Goal: Book appointment/travel/reservation

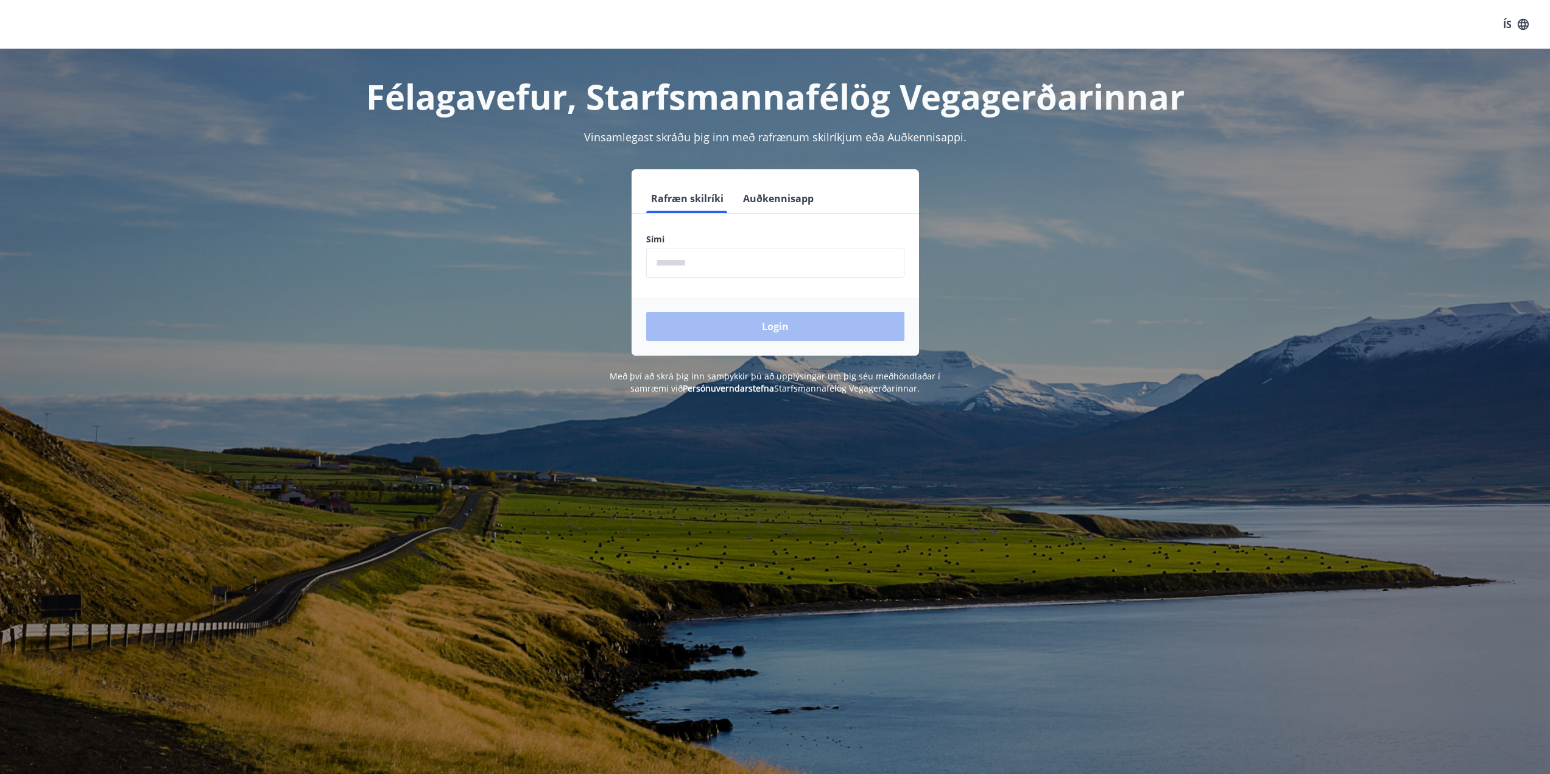
click at [808, 273] on input "phone" at bounding box center [775, 263] width 258 height 30
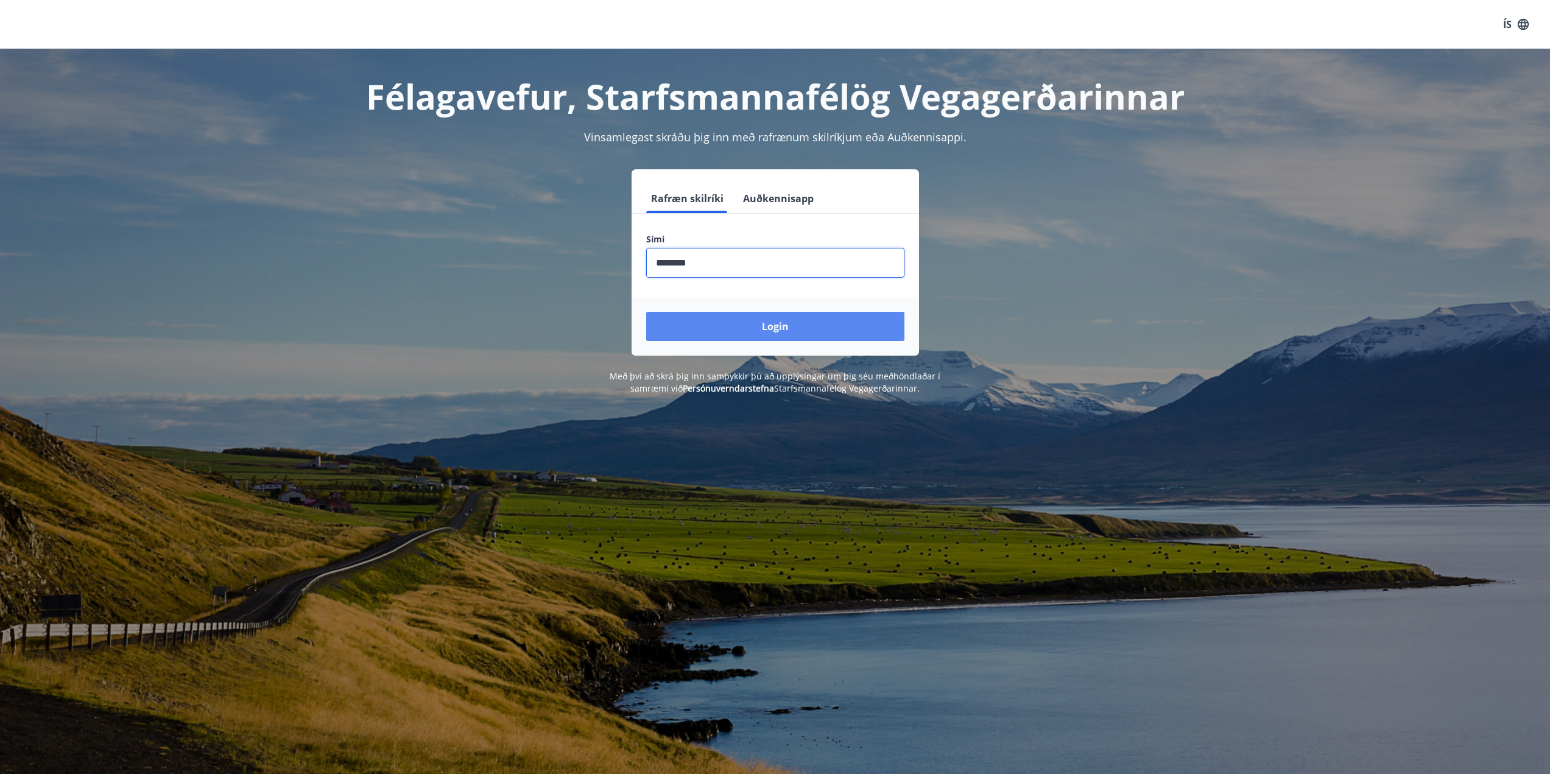
type input "********"
click at [797, 317] on button "Login" at bounding box center [775, 326] width 258 height 29
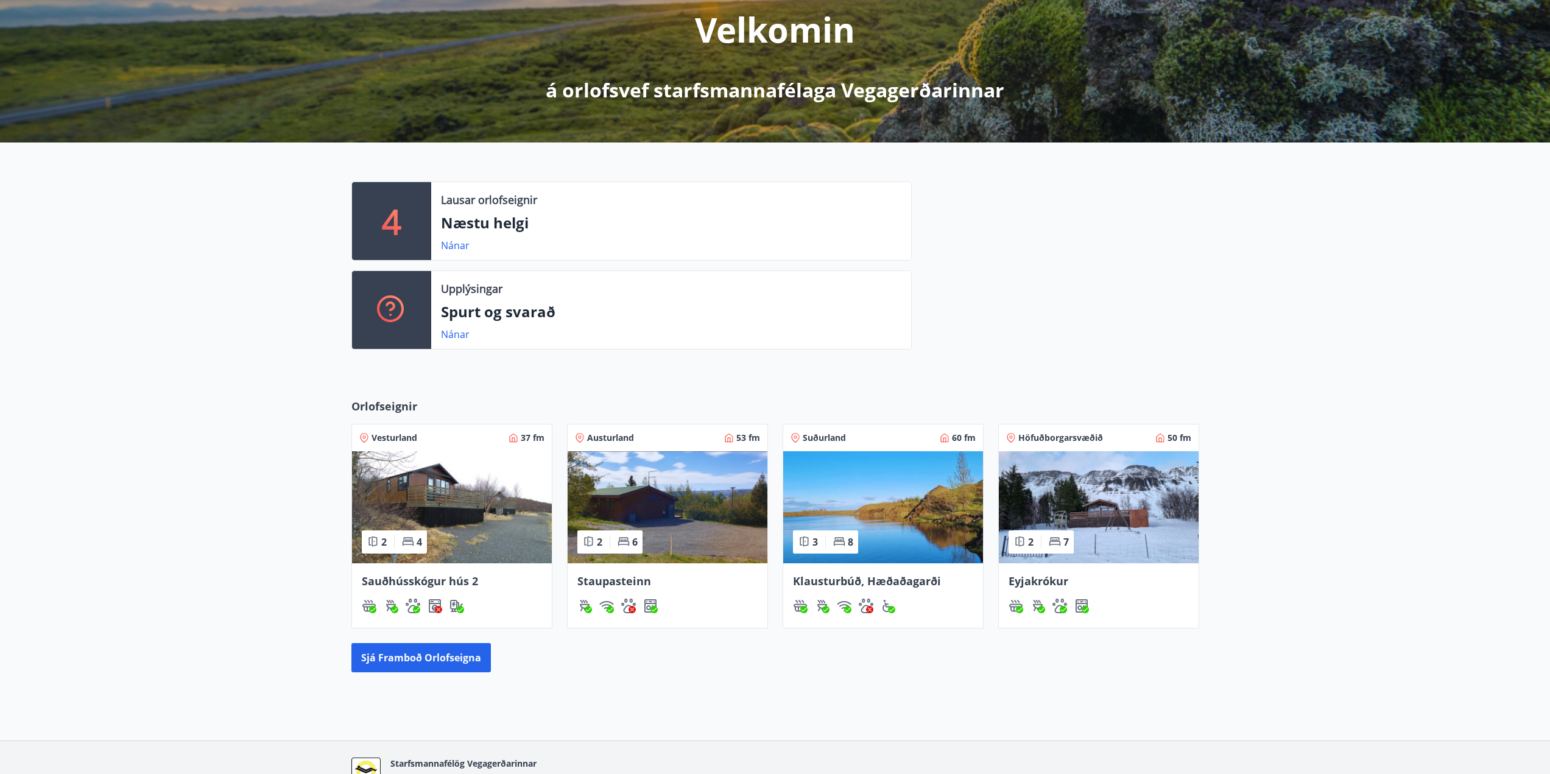
scroll to position [183, 0]
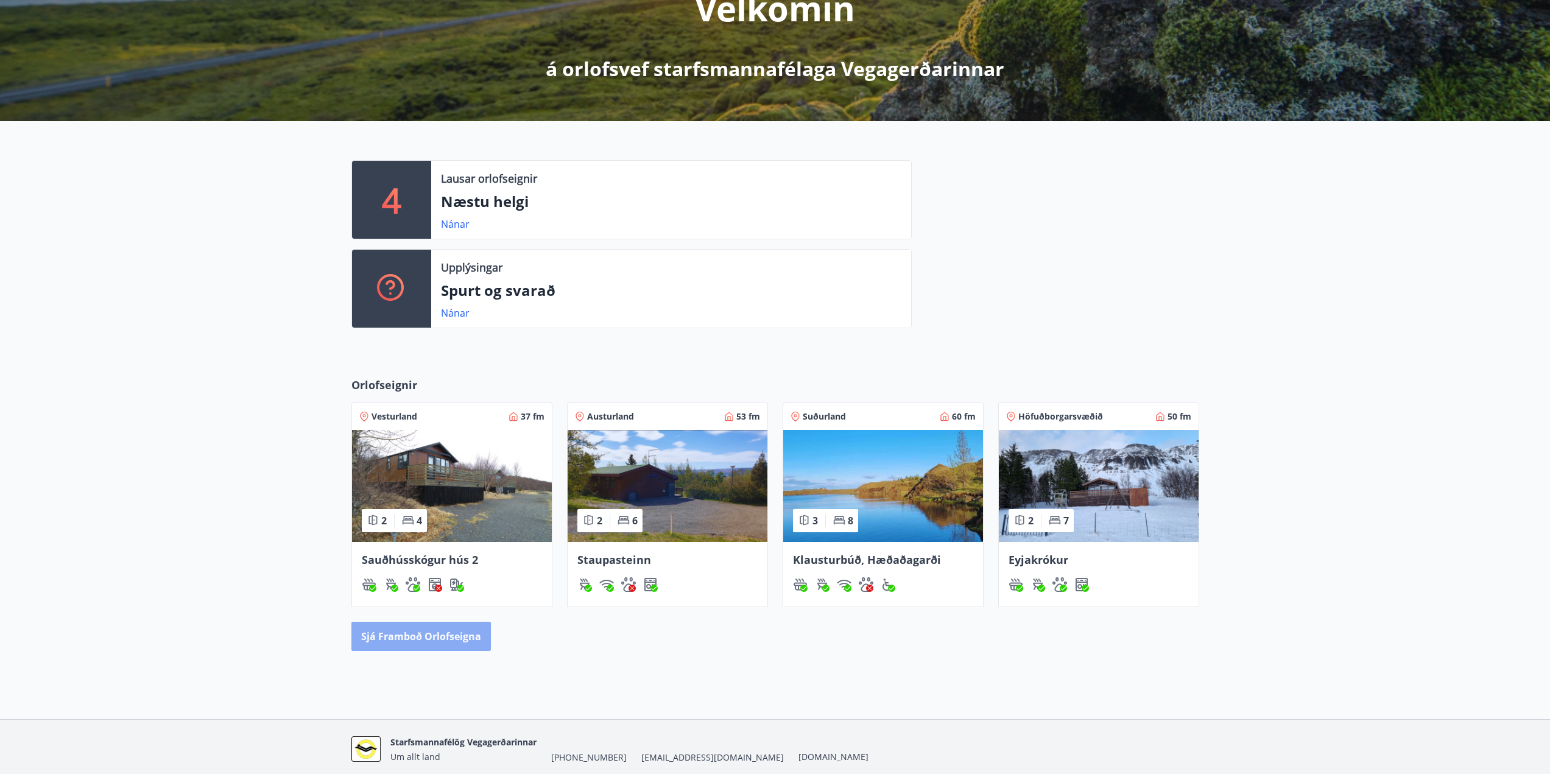
click at [467, 644] on button "Sjá framboð orlofseigna" at bounding box center [420, 636] width 139 height 29
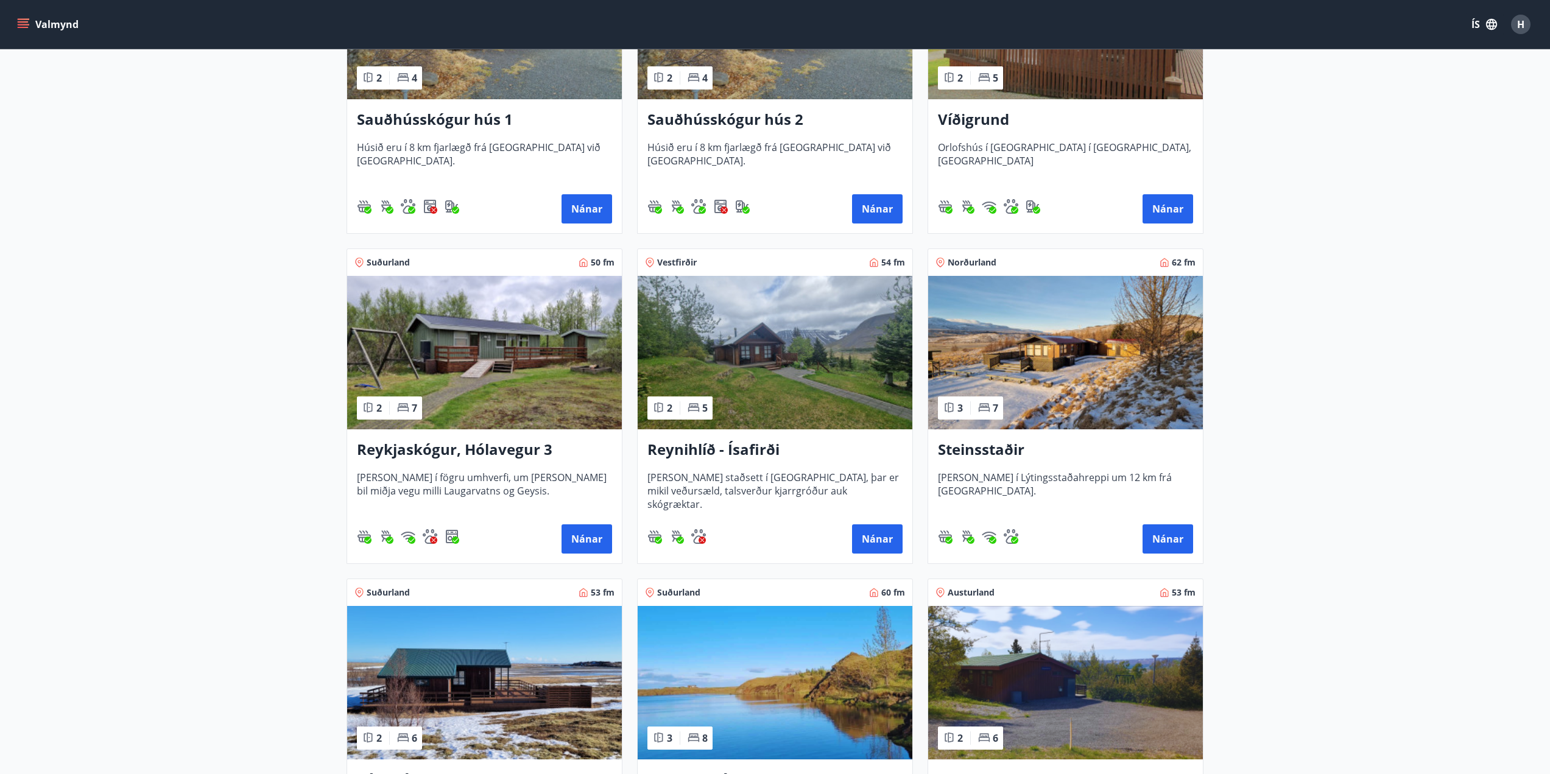
scroll to position [426, 0]
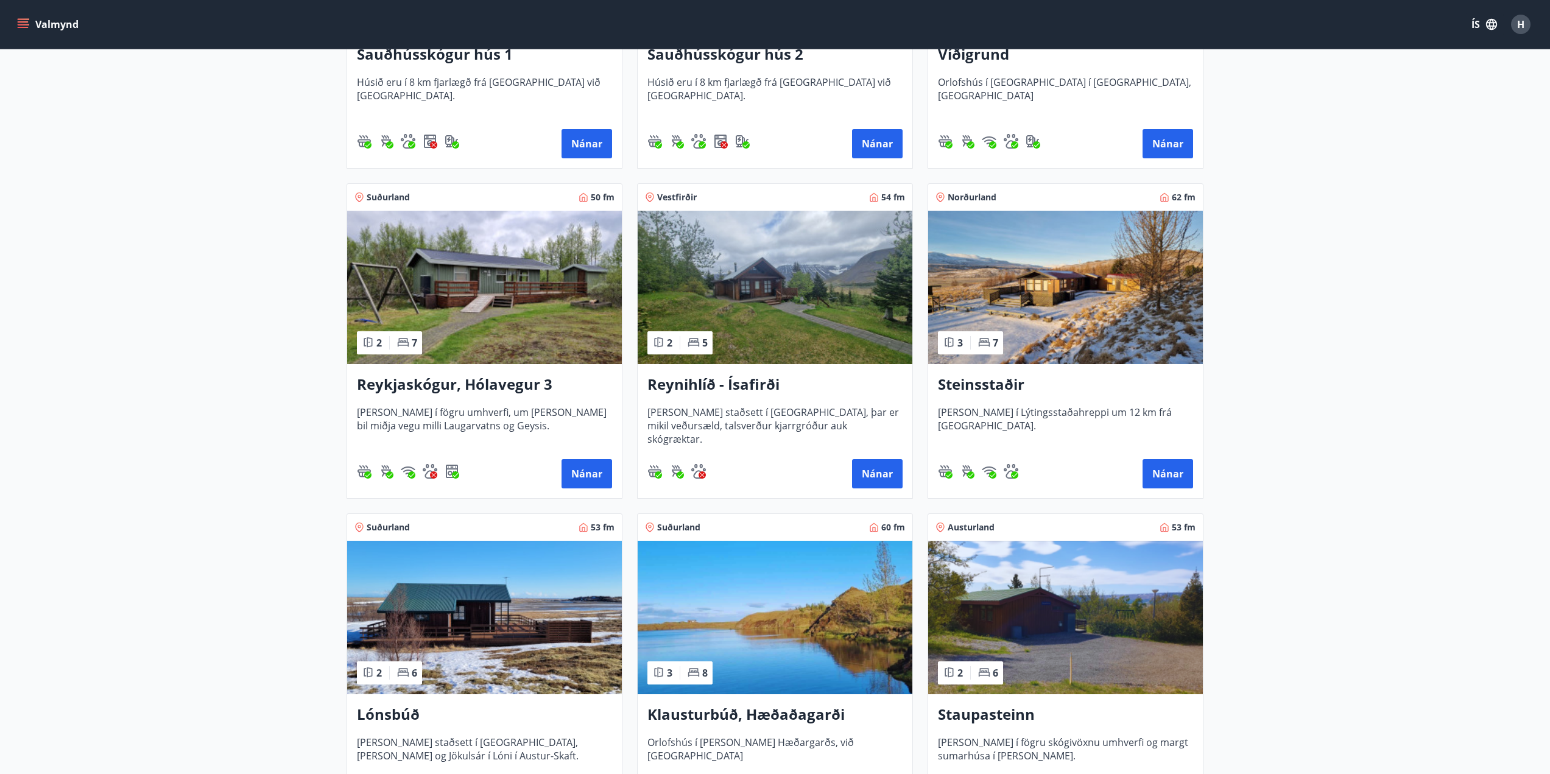
click at [988, 386] on h3 "Steinsstaðir" at bounding box center [1065, 385] width 255 height 22
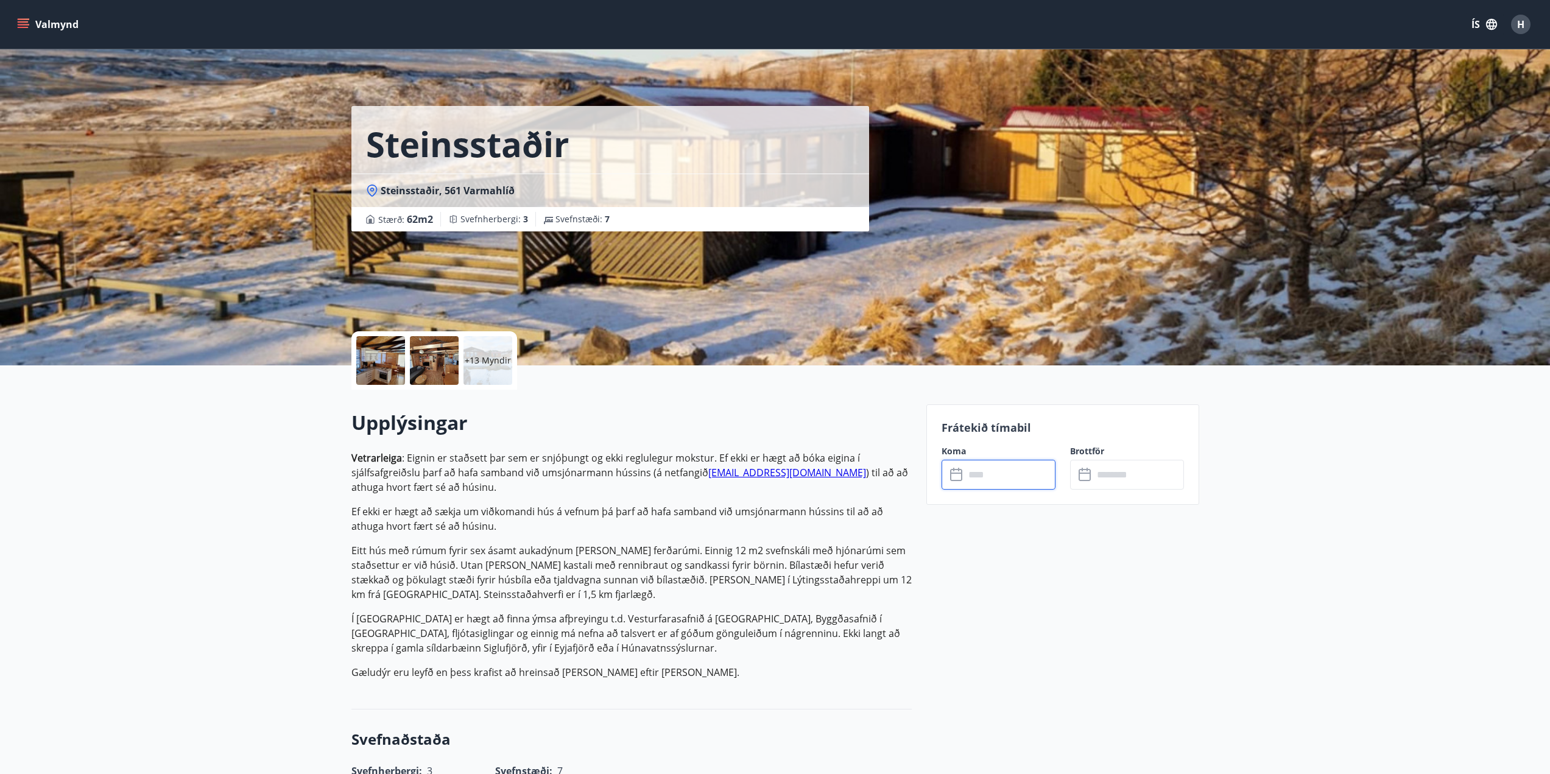
click at [993, 487] on input "text" at bounding box center [1010, 475] width 91 height 30
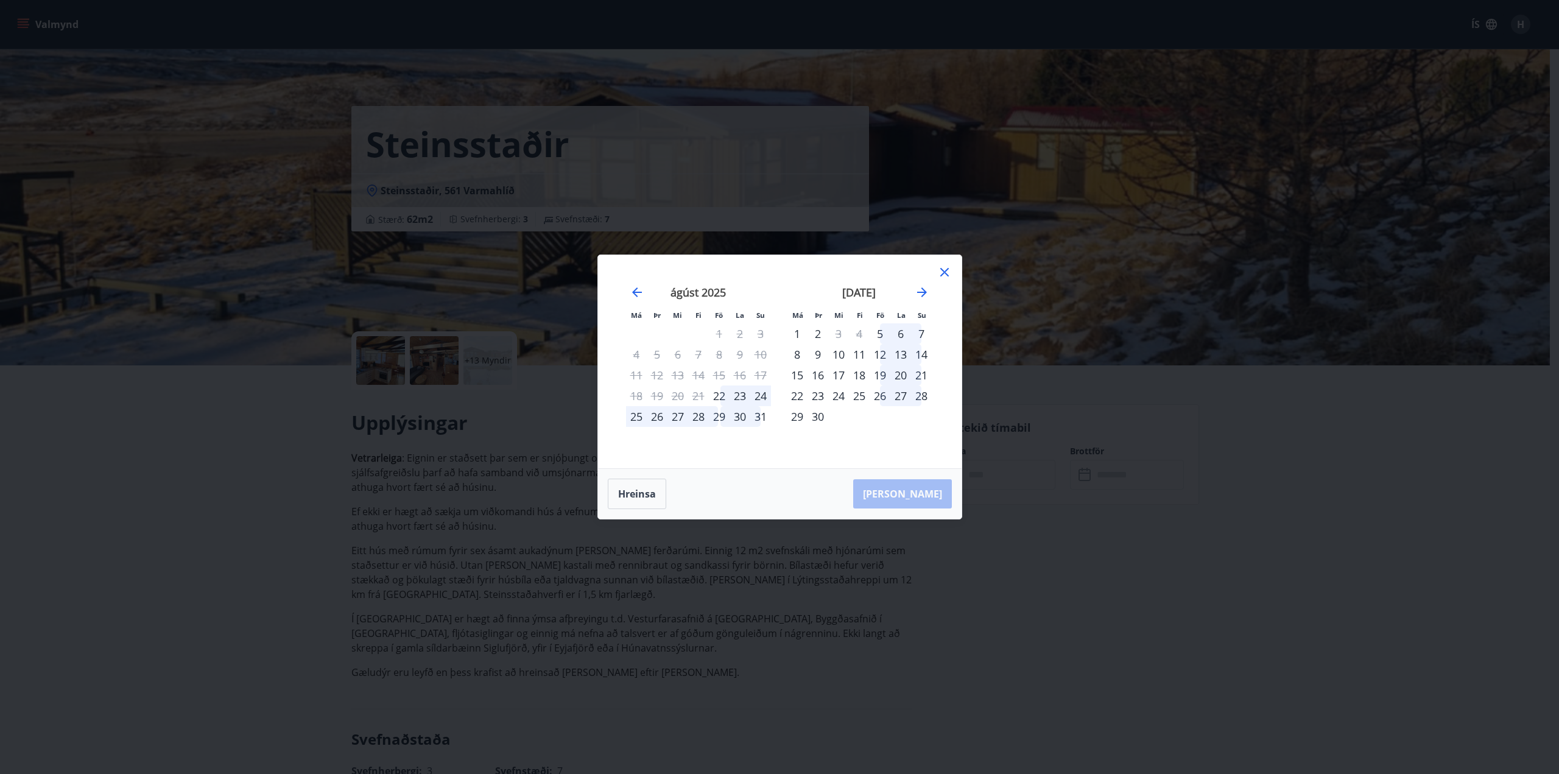
click at [949, 271] on icon at bounding box center [944, 272] width 15 height 15
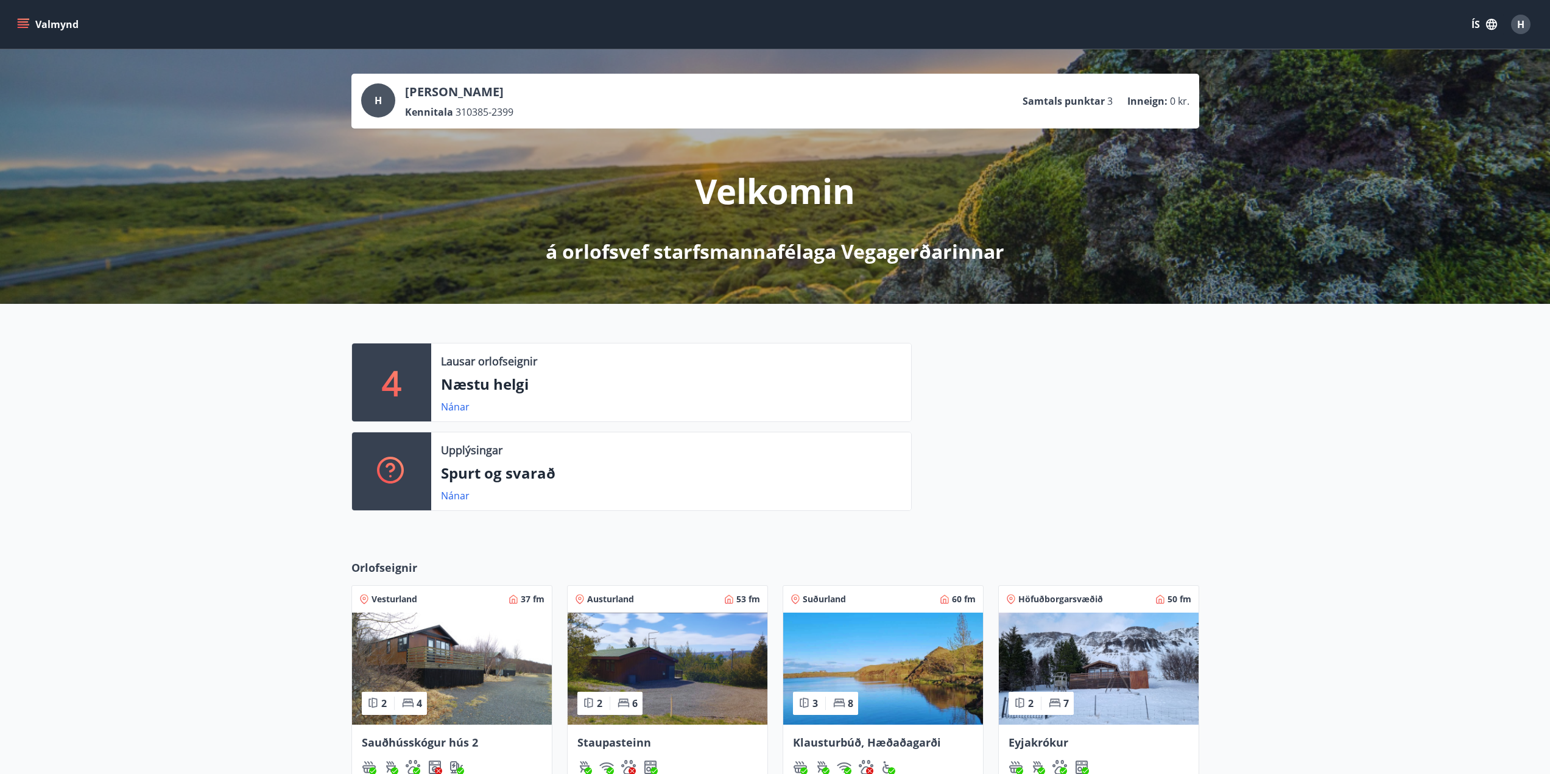
click at [30, 32] on button "Valmynd" at bounding box center [49, 24] width 69 height 22
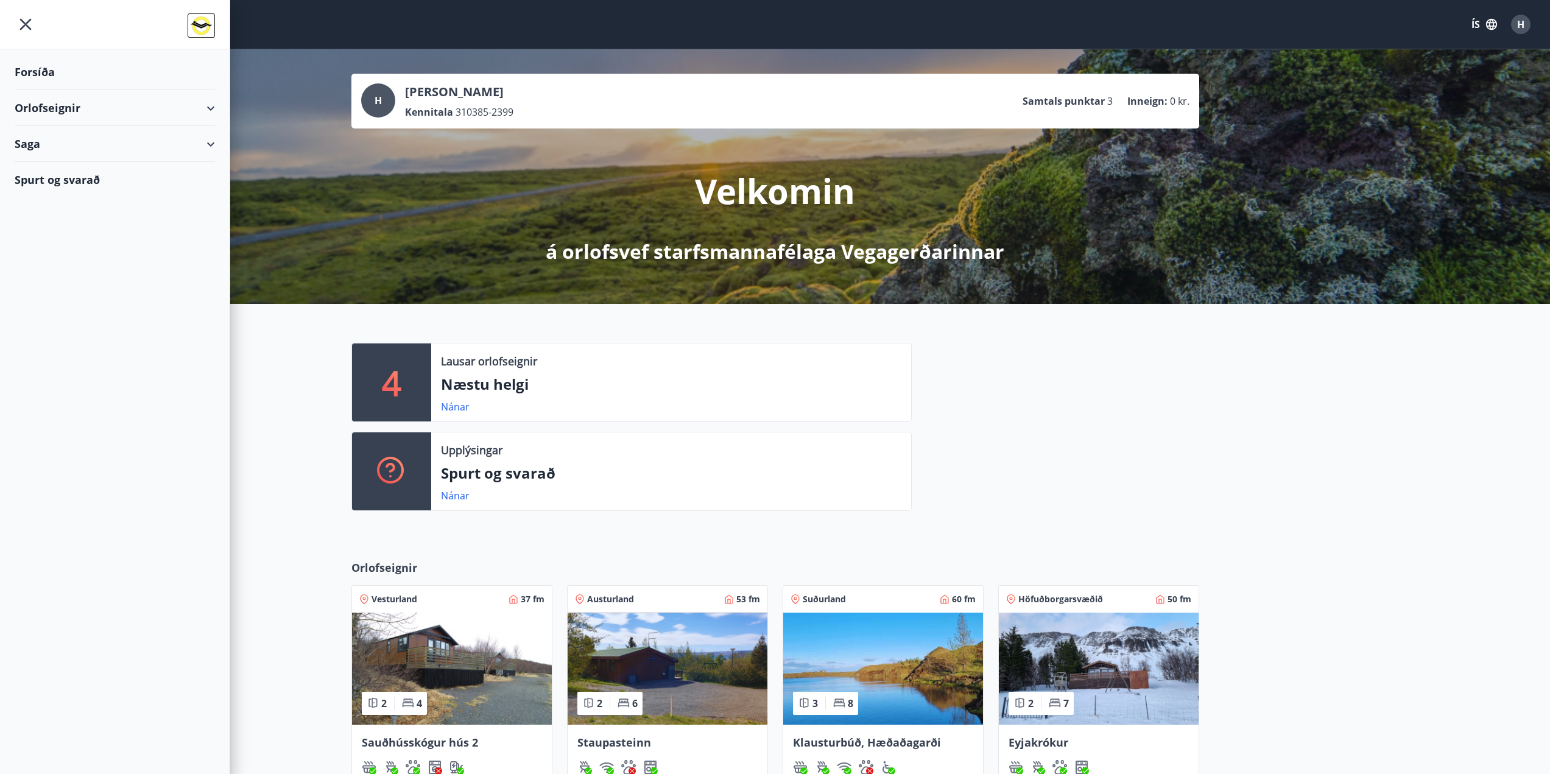
click at [205, 110] on div "Orlofseignir" at bounding box center [115, 108] width 200 height 36
click at [64, 137] on div "Framboð" at bounding box center [114, 139] width 181 height 26
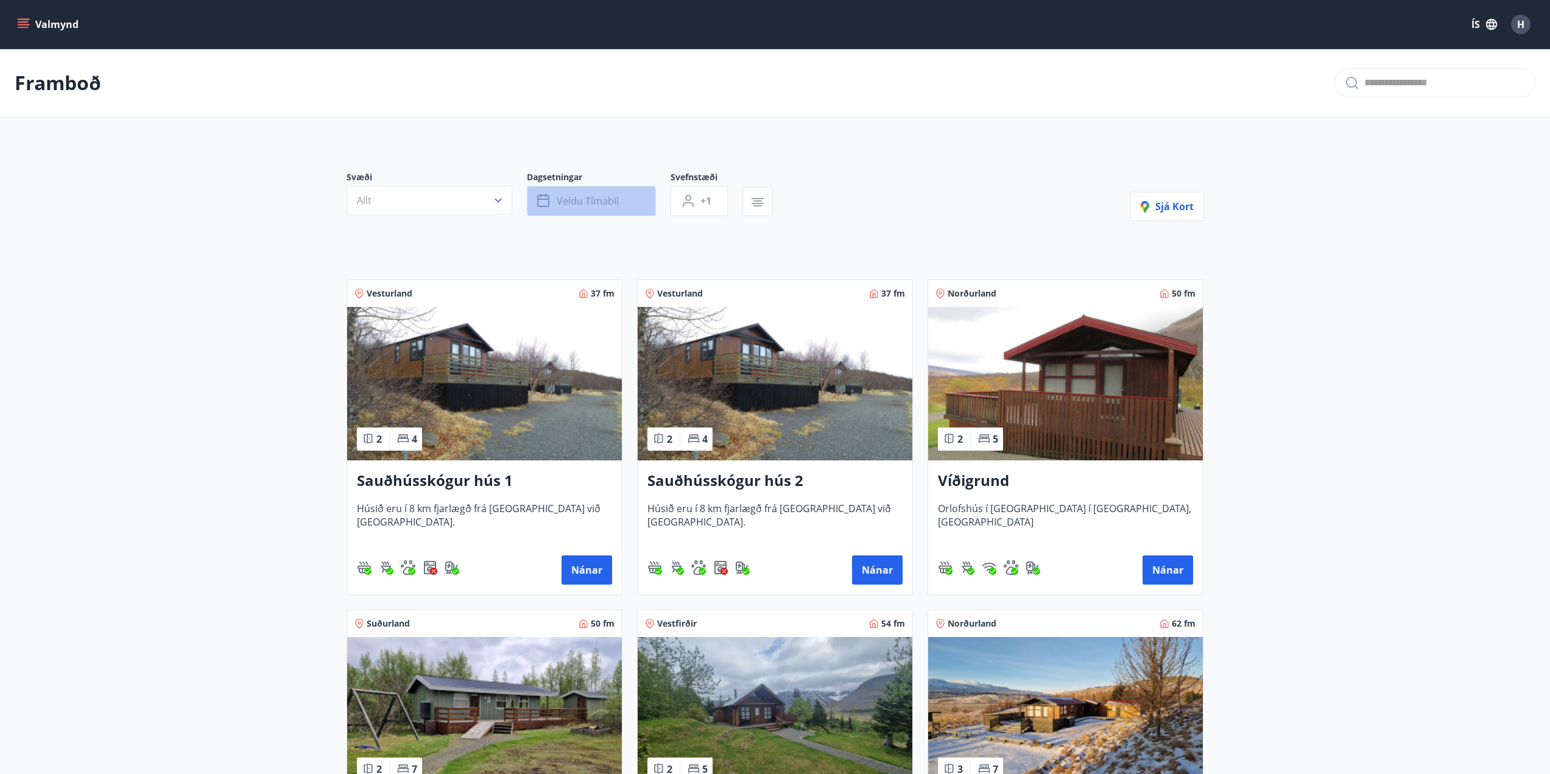
click at [585, 194] on button "Veldu tímabil" at bounding box center [591, 201] width 129 height 30
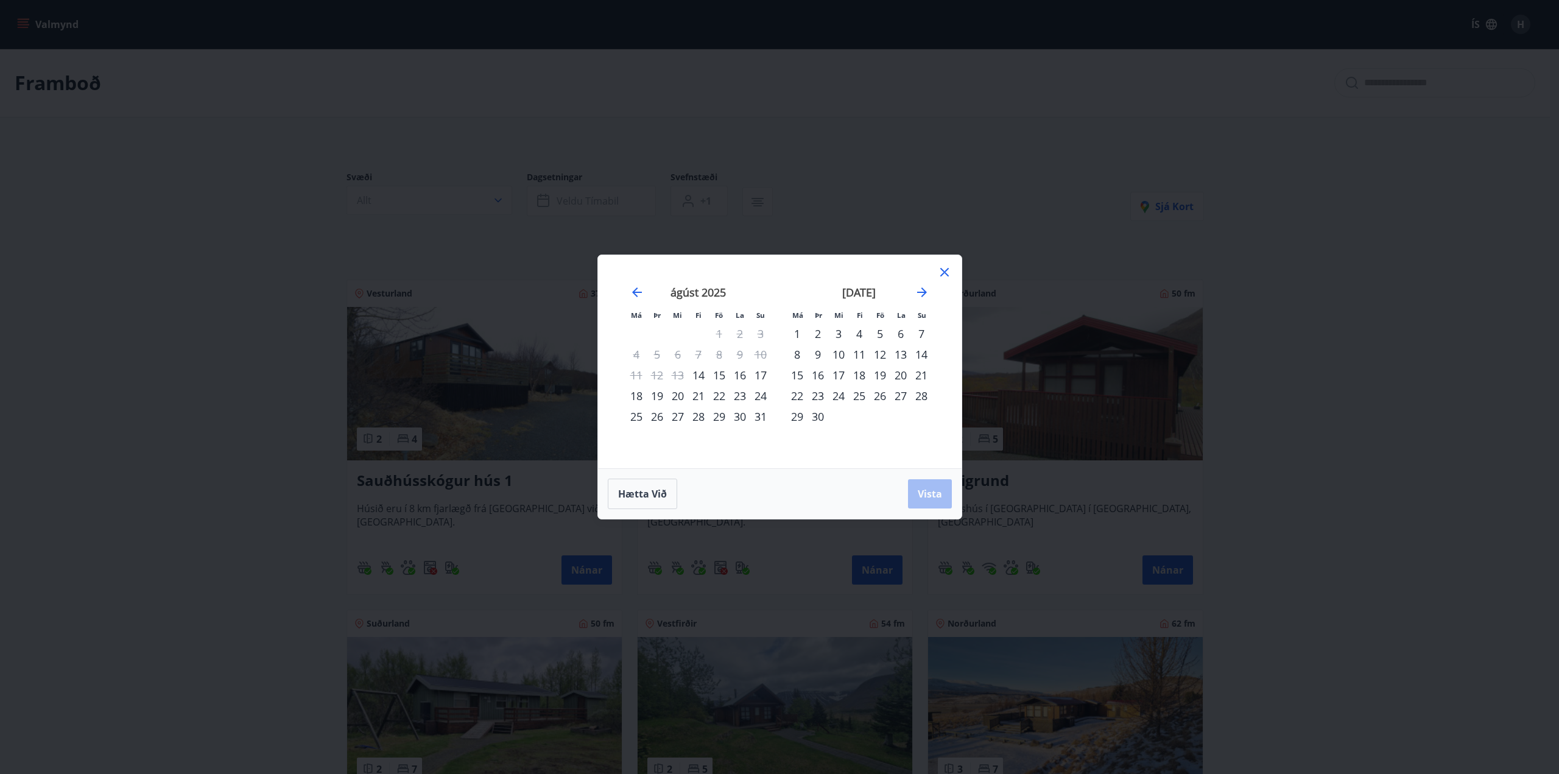
click at [678, 414] on div "27" at bounding box center [678, 416] width 21 height 21
click at [718, 419] on div "29" at bounding box center [719, 416] width 21 height 21
click at [959, 496] on div "Hætta við Vista" at bounding box center [780, 493] width 364 height 51
click at [942, 496] on button "Vista" at bounding box center [930, 493] width 44 height 29
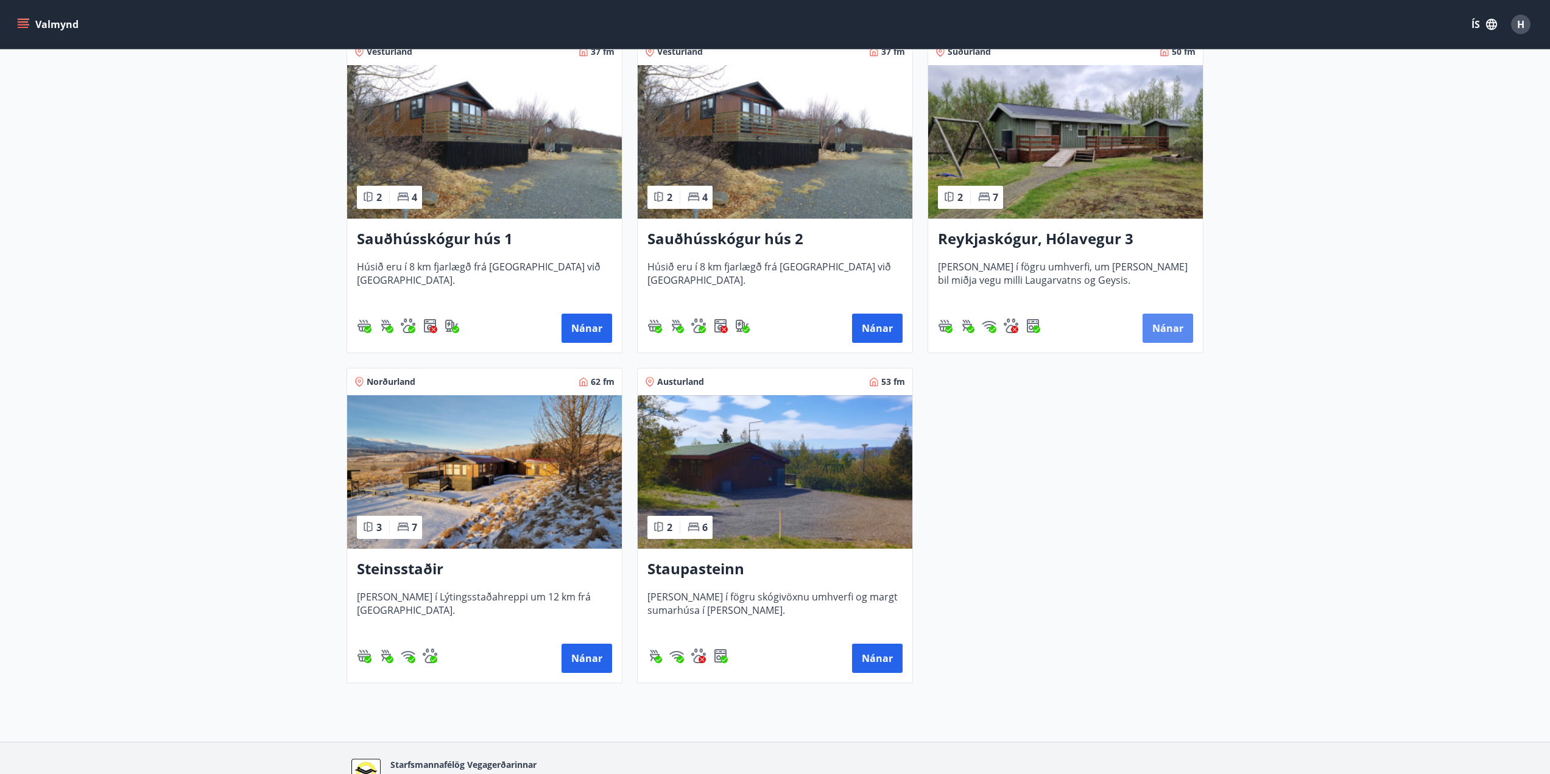
scroll to position [244, 0]
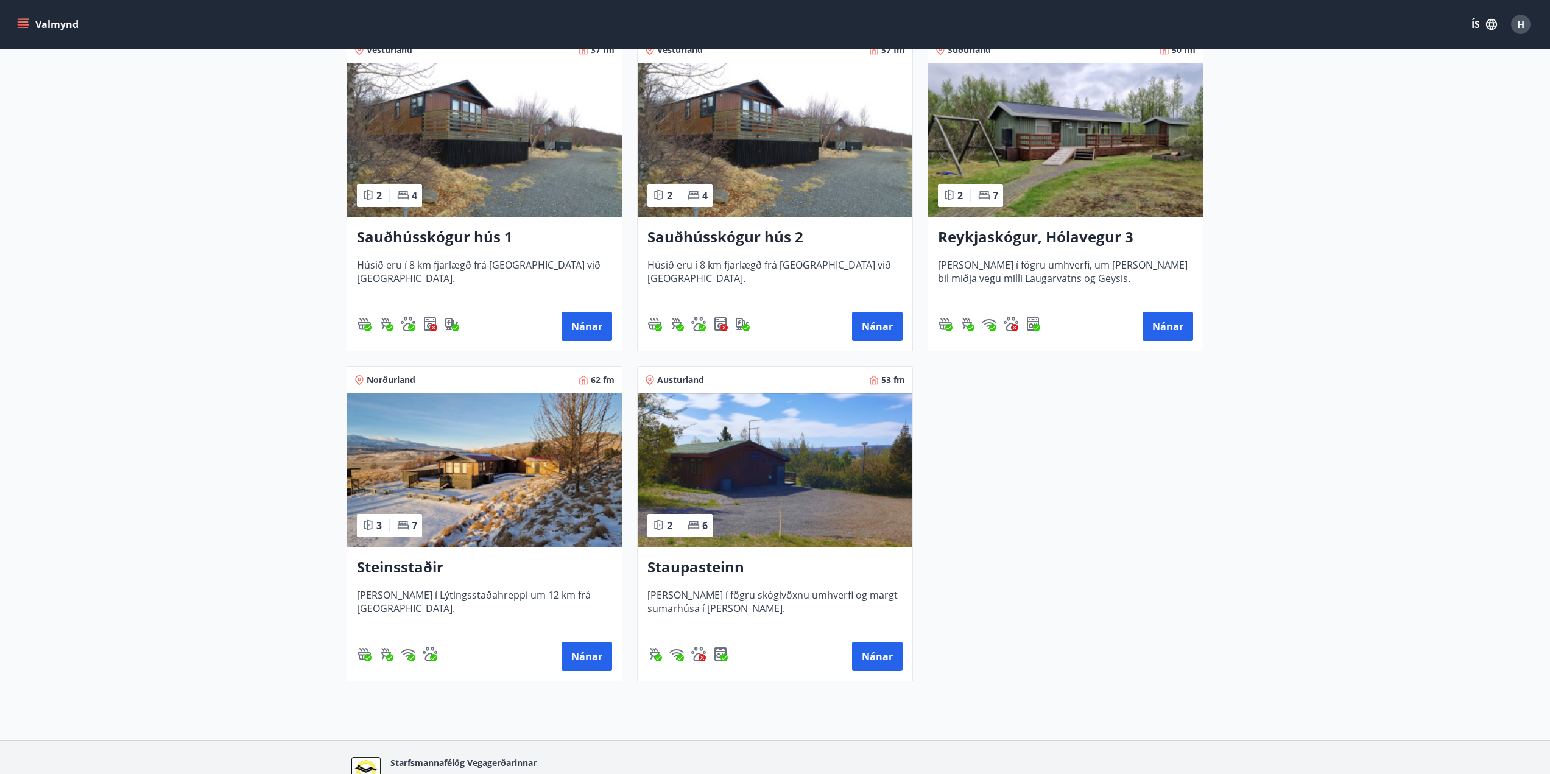
click at [426, 568] on h3 "Steinsstaðir" at bounding box center [484, 568] width 255 height 22
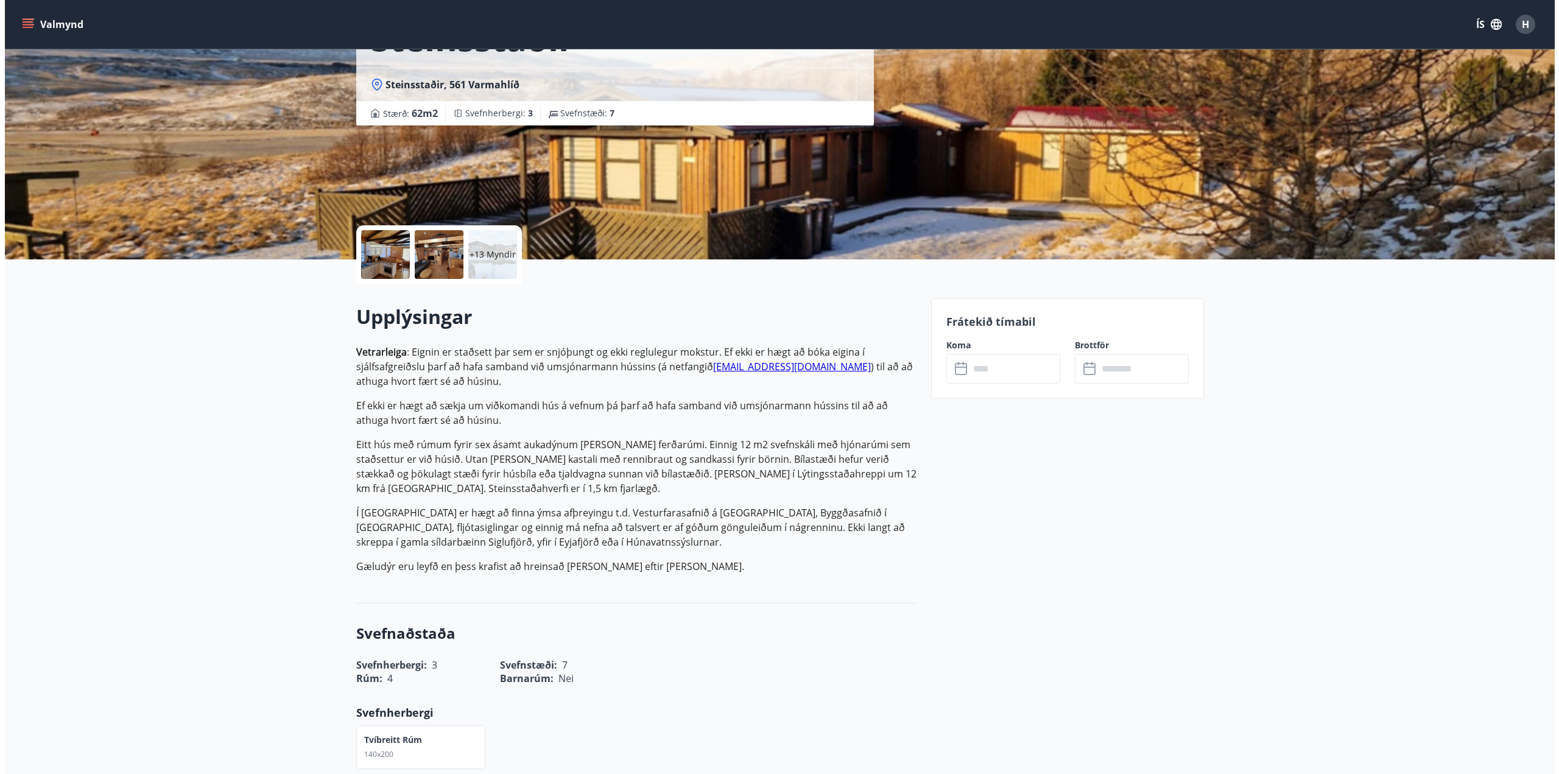
scroll to position [61, 0]
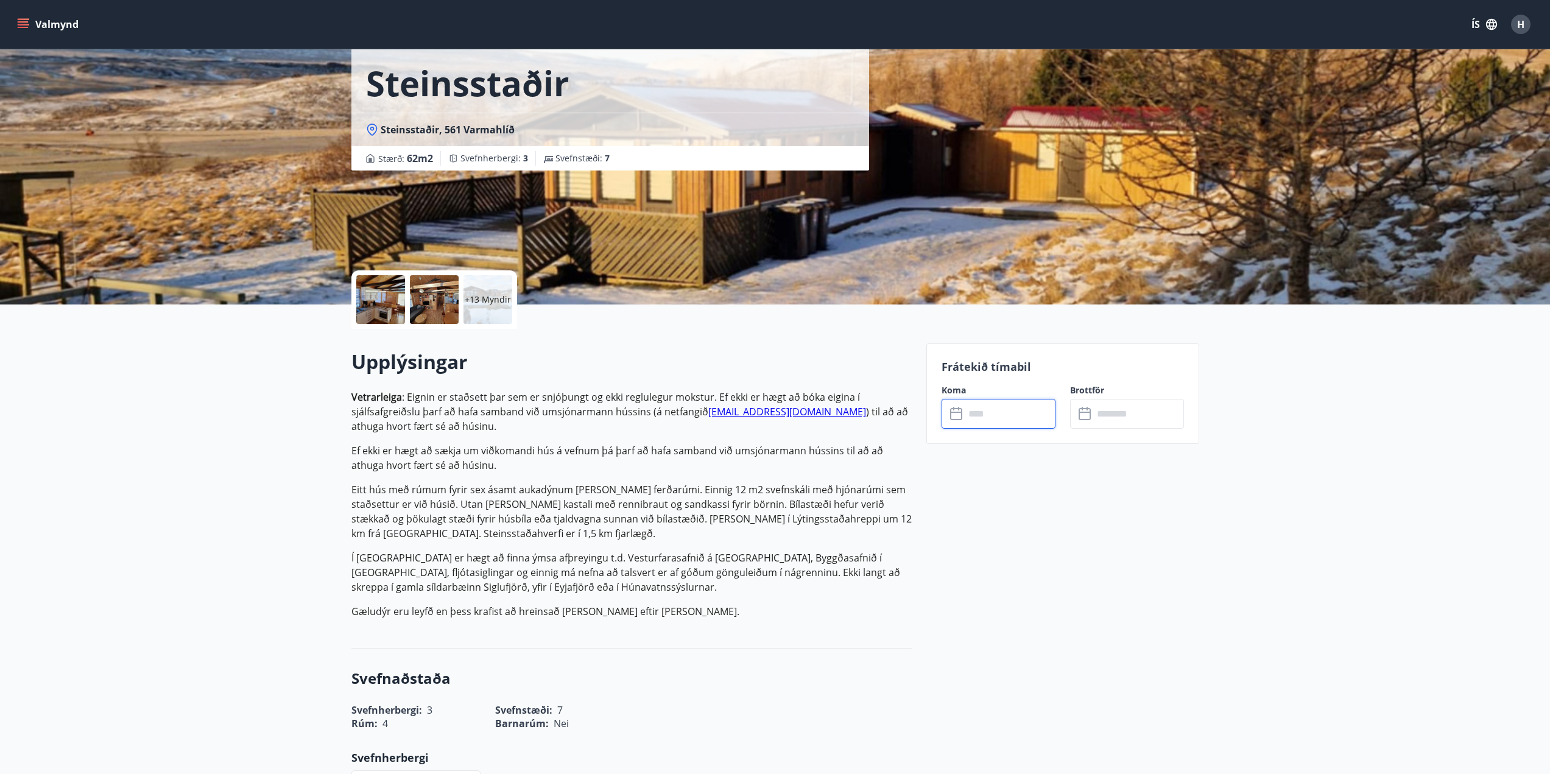
click at [985, 417] on input "text" at bounding box center [1010, 414] width 91 height 30
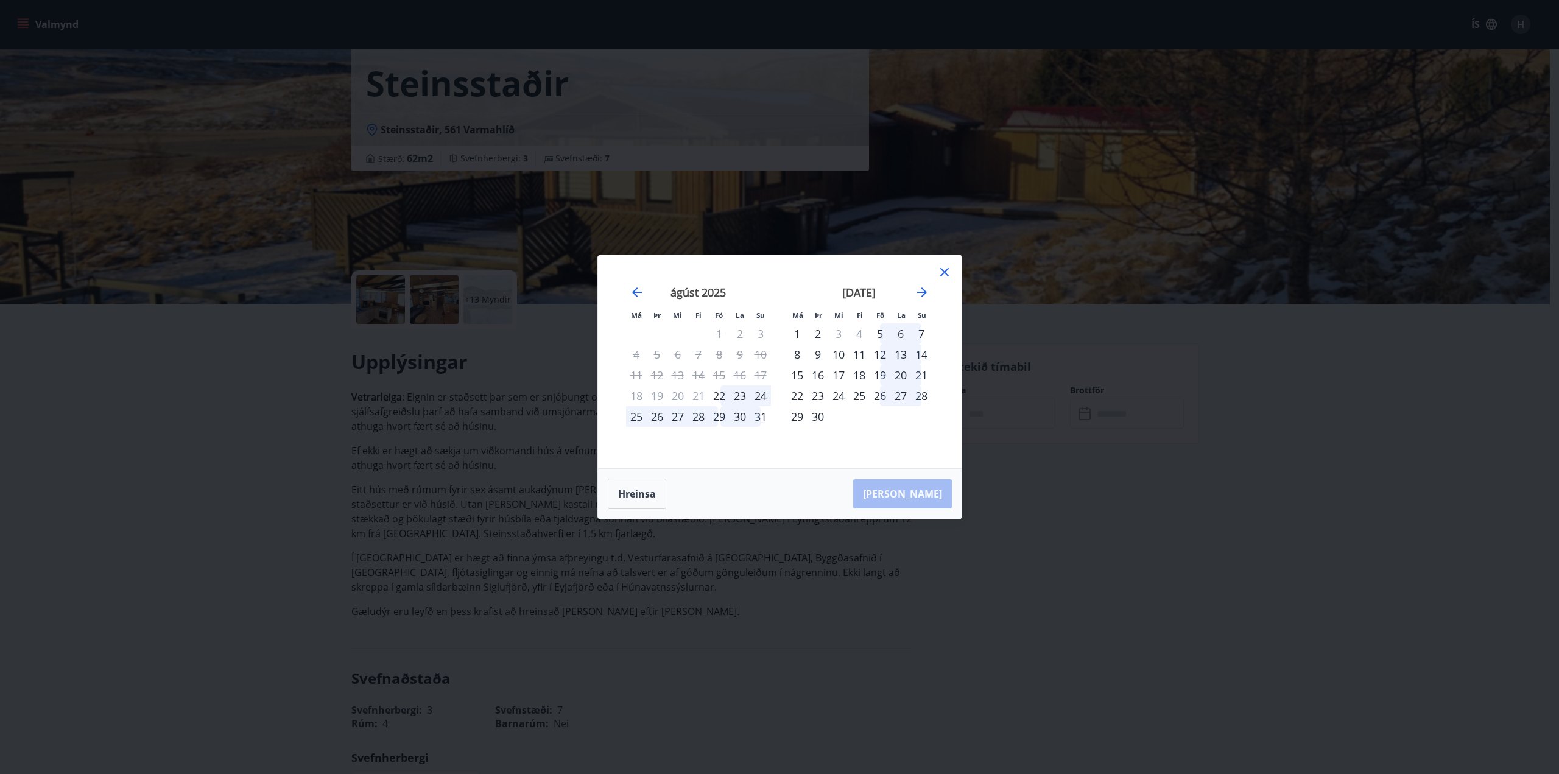
click at [677, 415] on div "27" at bounding box center [678, 416] width 21 height 21
click at [713, 414] on div "29" at bounding box center [719, 416] width 21 height 21
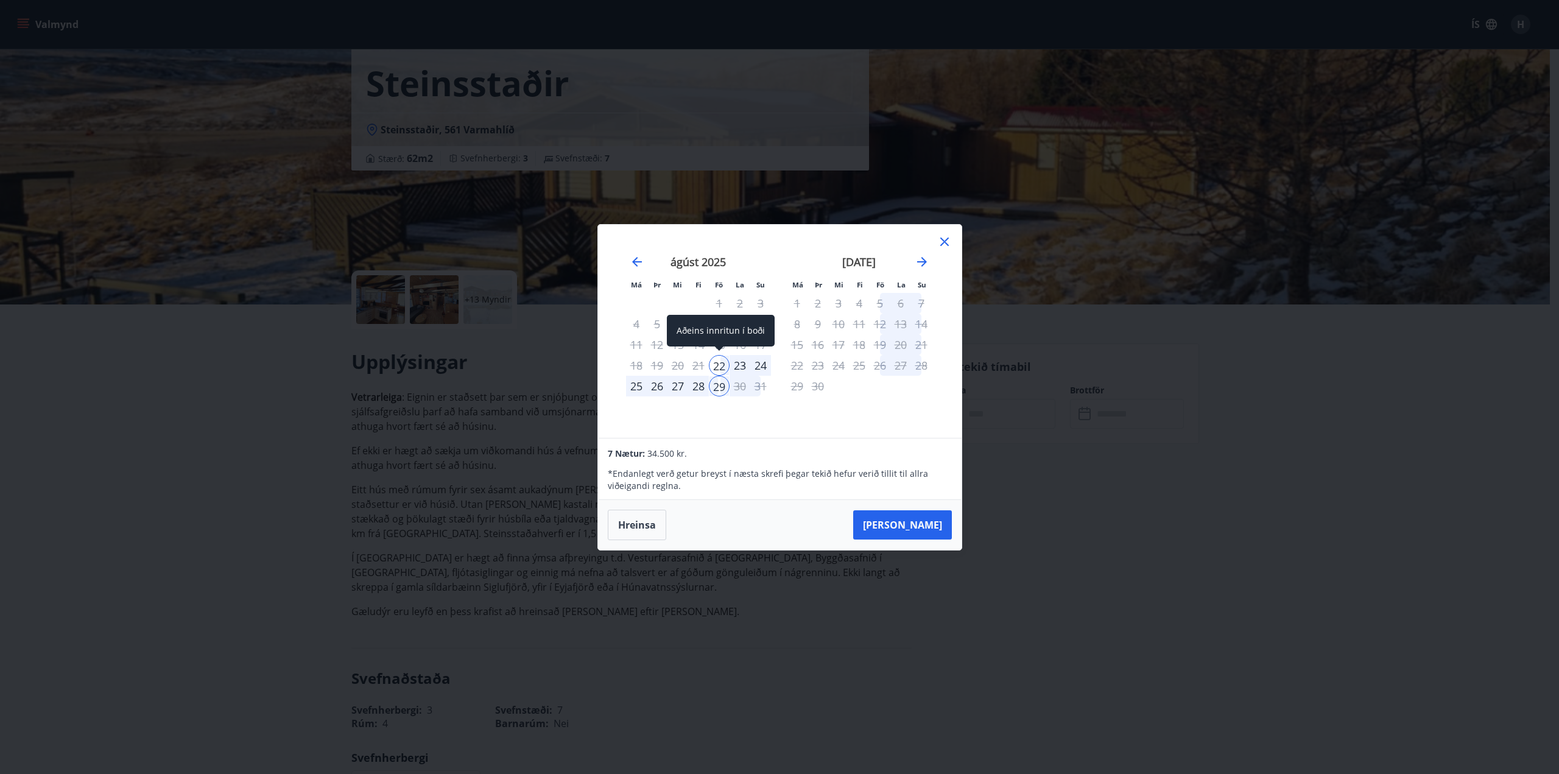
click at [721, 365] on div "22" at bounding box center [719, 365] width 21 height 21
click at [744, 365] on div "23" at bounding box center [740, 365] width 21 height 21
click at [758, 367] on div "24" at bounding box center [760, 365] width 21 height 21
click at [741, 384] on div "30" at bounding box center [740, 386] width 21 height 21
click at [890, 301] on div "6" at bounding box center [900, 303] width 21 height 21
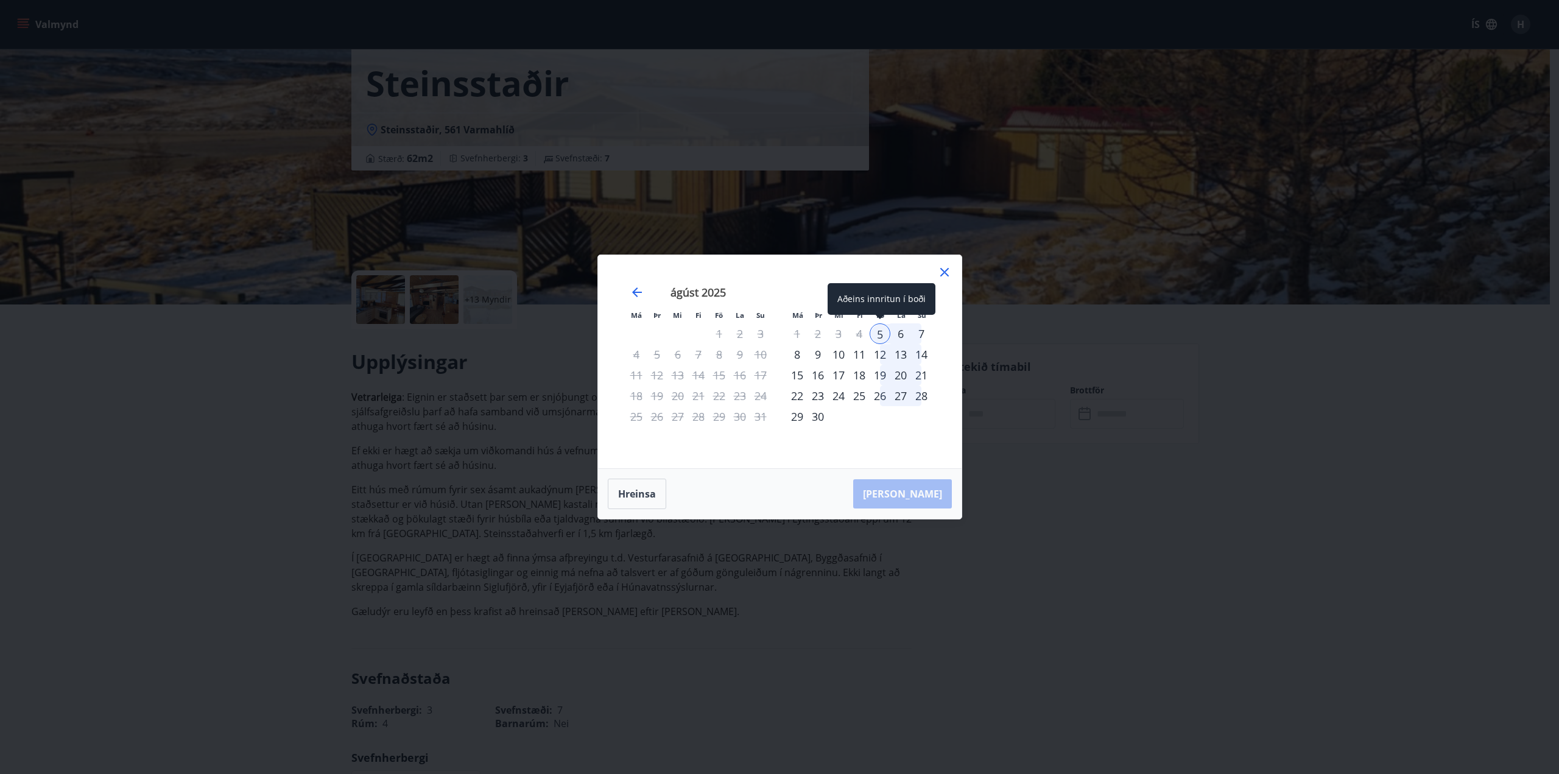
click at [878, 333] on div "5" at bounding box center [880, 333] width 21 height 21
click at [943, 271] on icon at bounding box center [944, 272] width 9 height 9
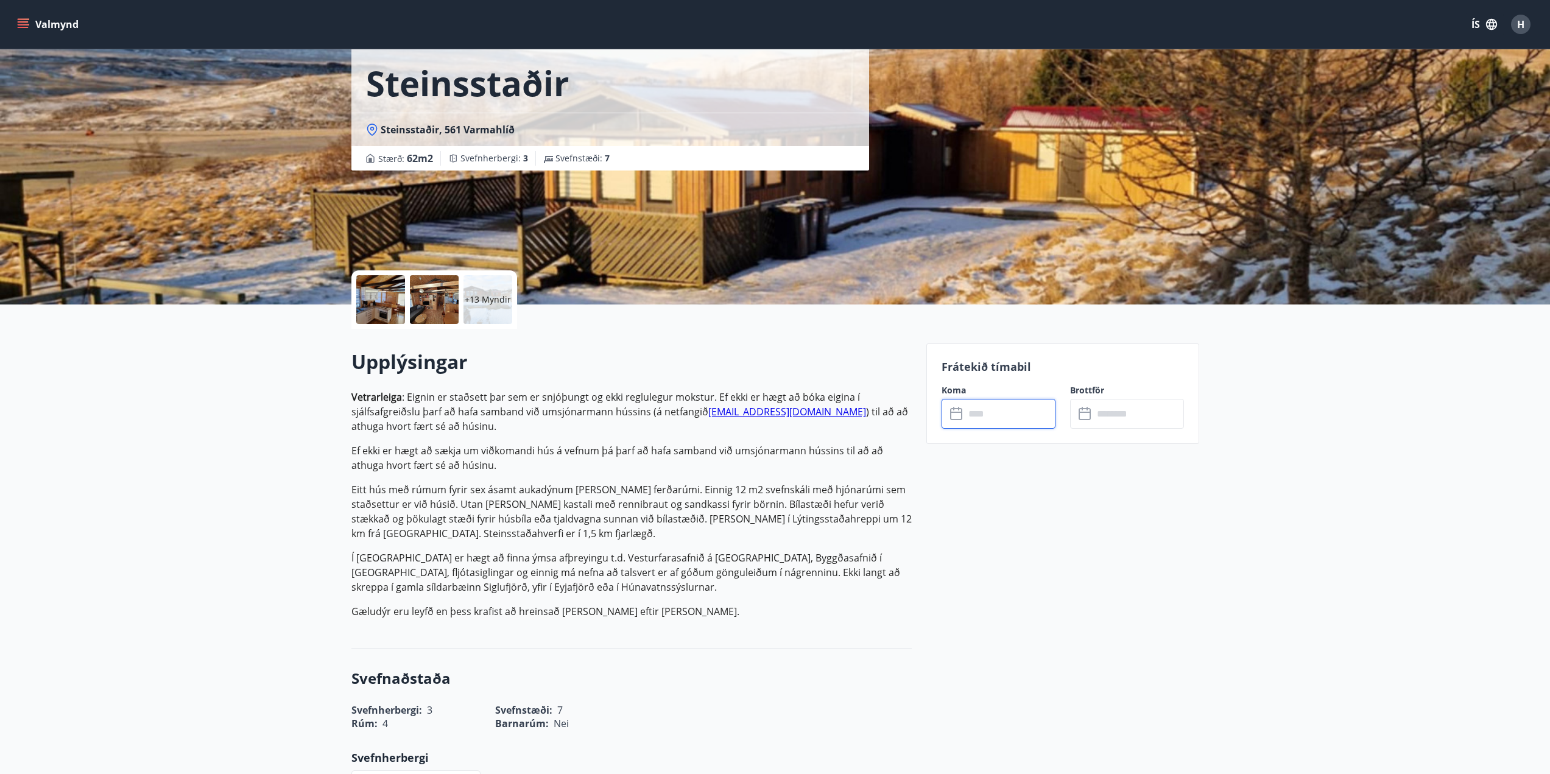
click at [976, 414] on input "text" at bounding box center [1010, 414] width 91 height 30
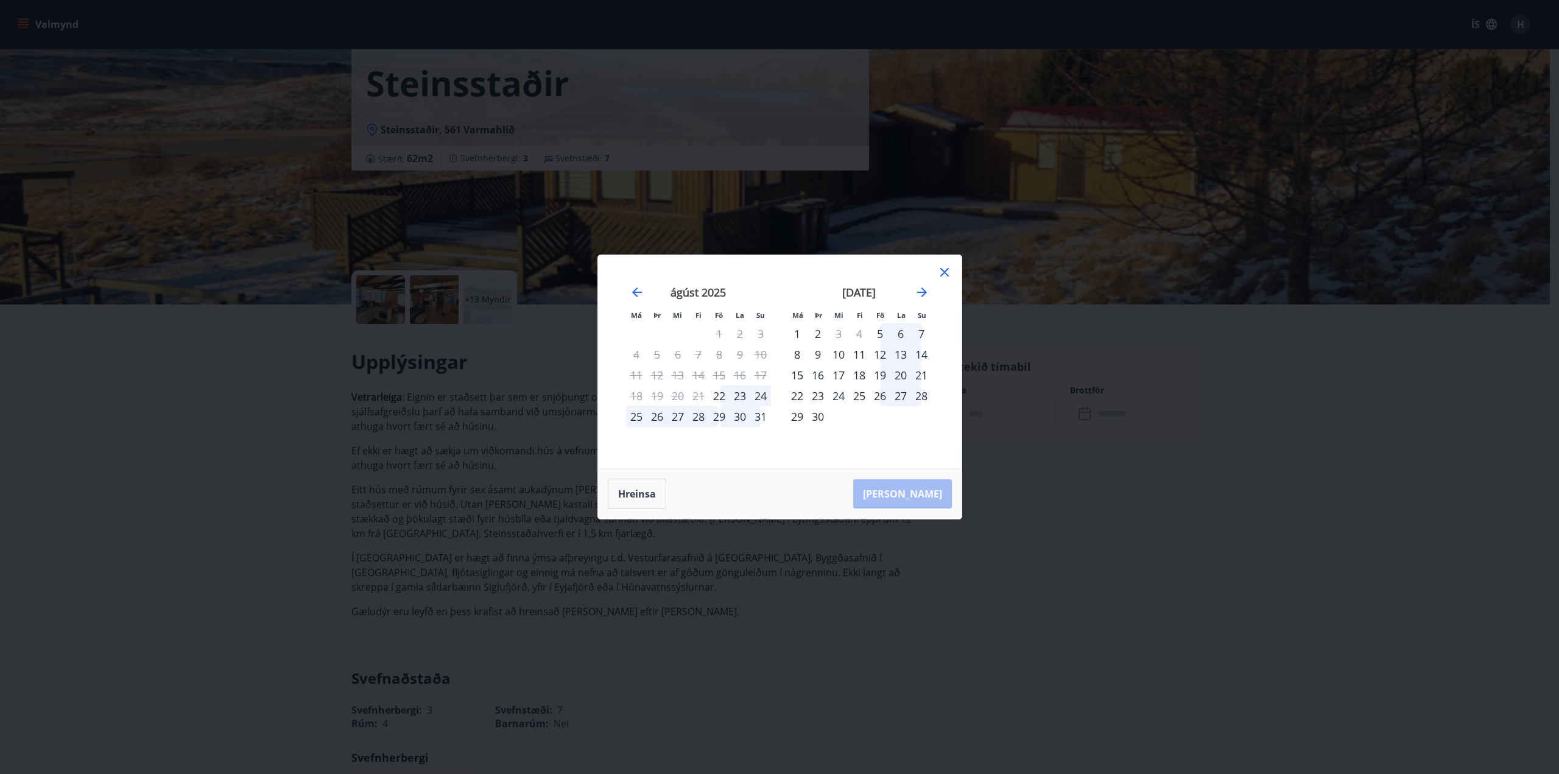
click at [680, 414] on div "27" at bounding box center [678, 416] width 21 height 21
click at [945, 269] on icon at bounding box center [944, 272] width 15 height 15
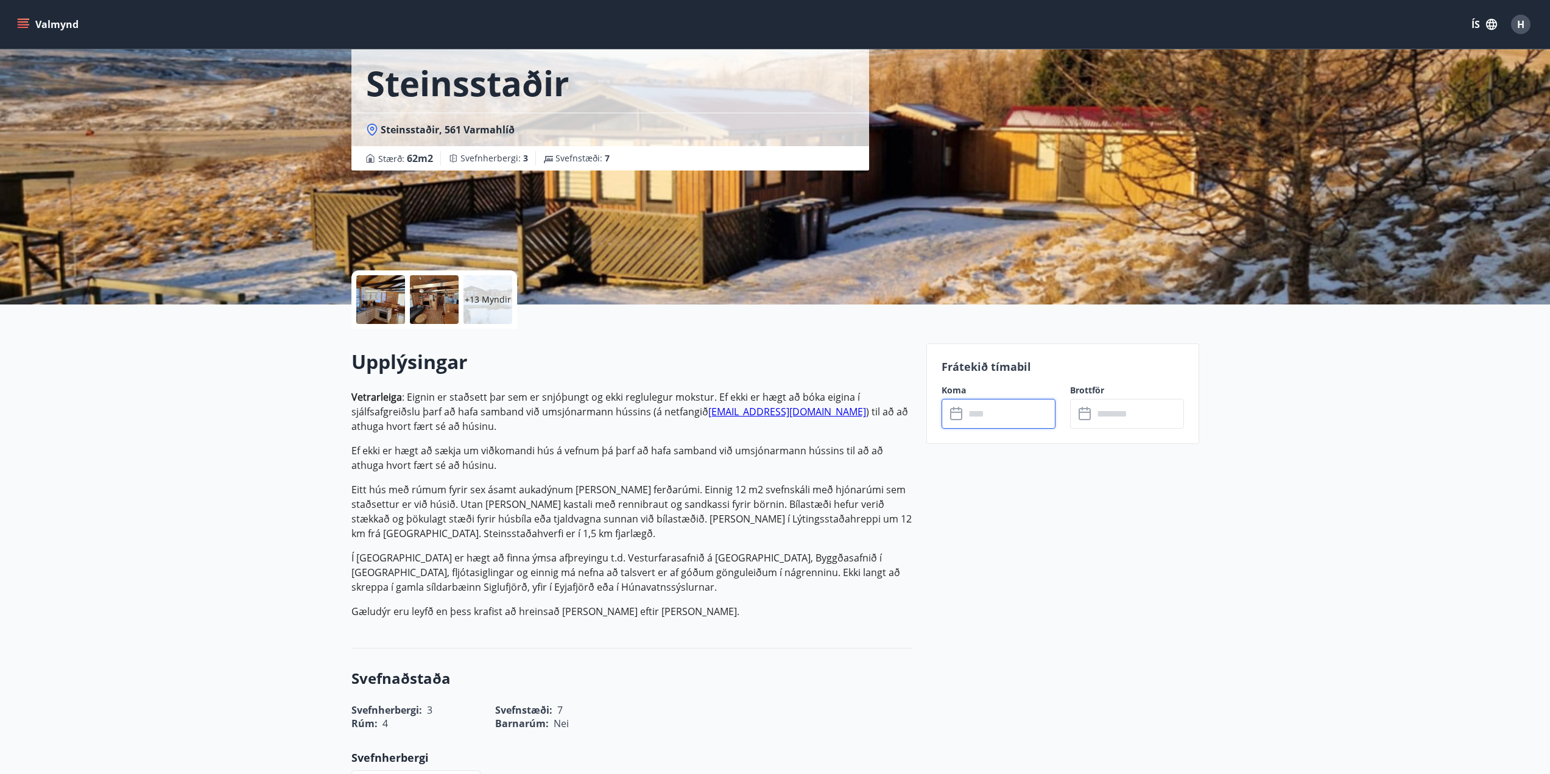
click at [972, 413] on input "text" at bounding box center [1010, 414] width 91 height 30
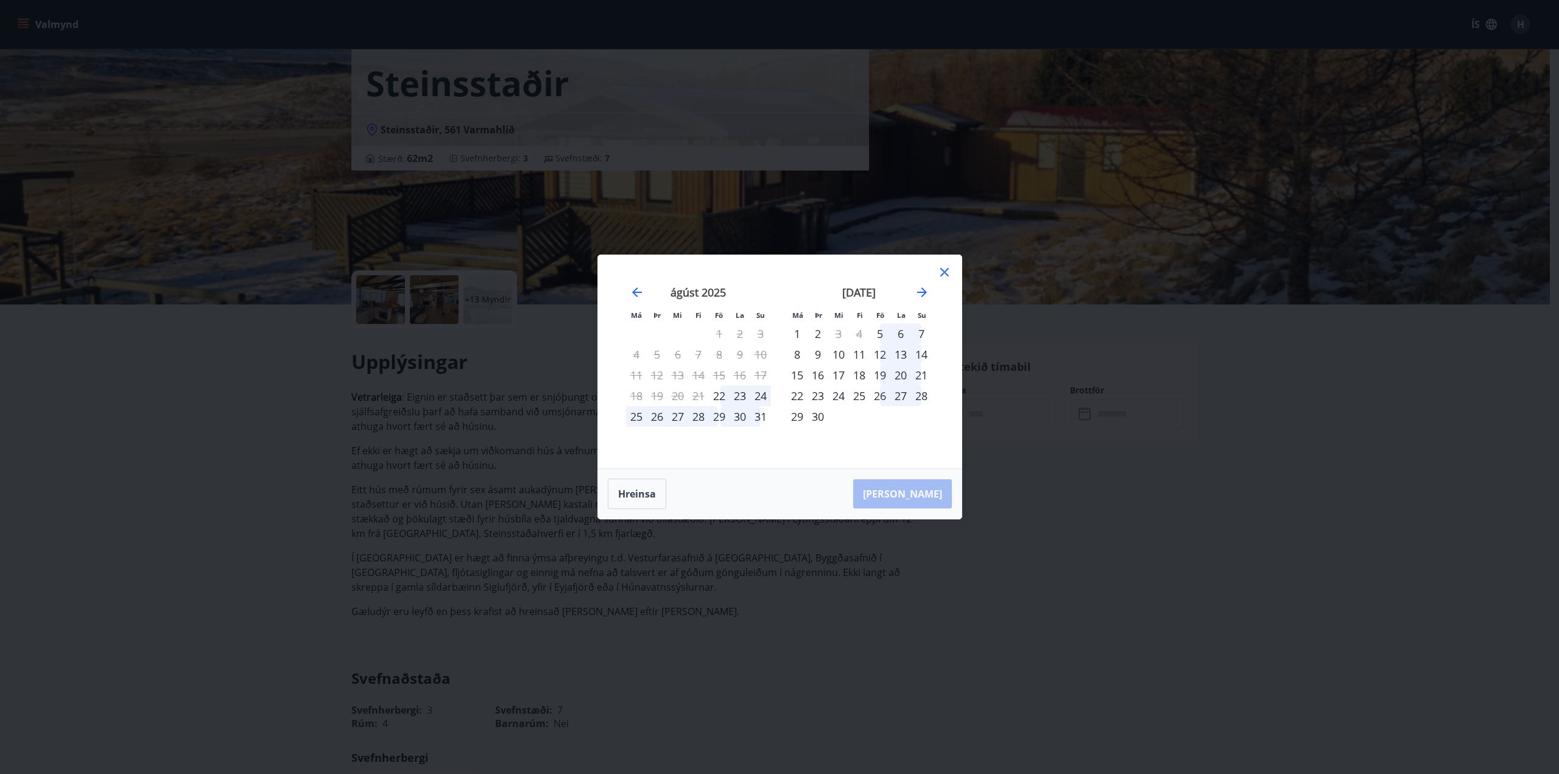
click at [839, 355] on div "10" at bounding box center [838, 354] width 21 height 21
click at [887, 356] on div "12" at bounding box center [880, 354] width 21 height 21
